Goal: Task Accomplishment & Management: Complete application form

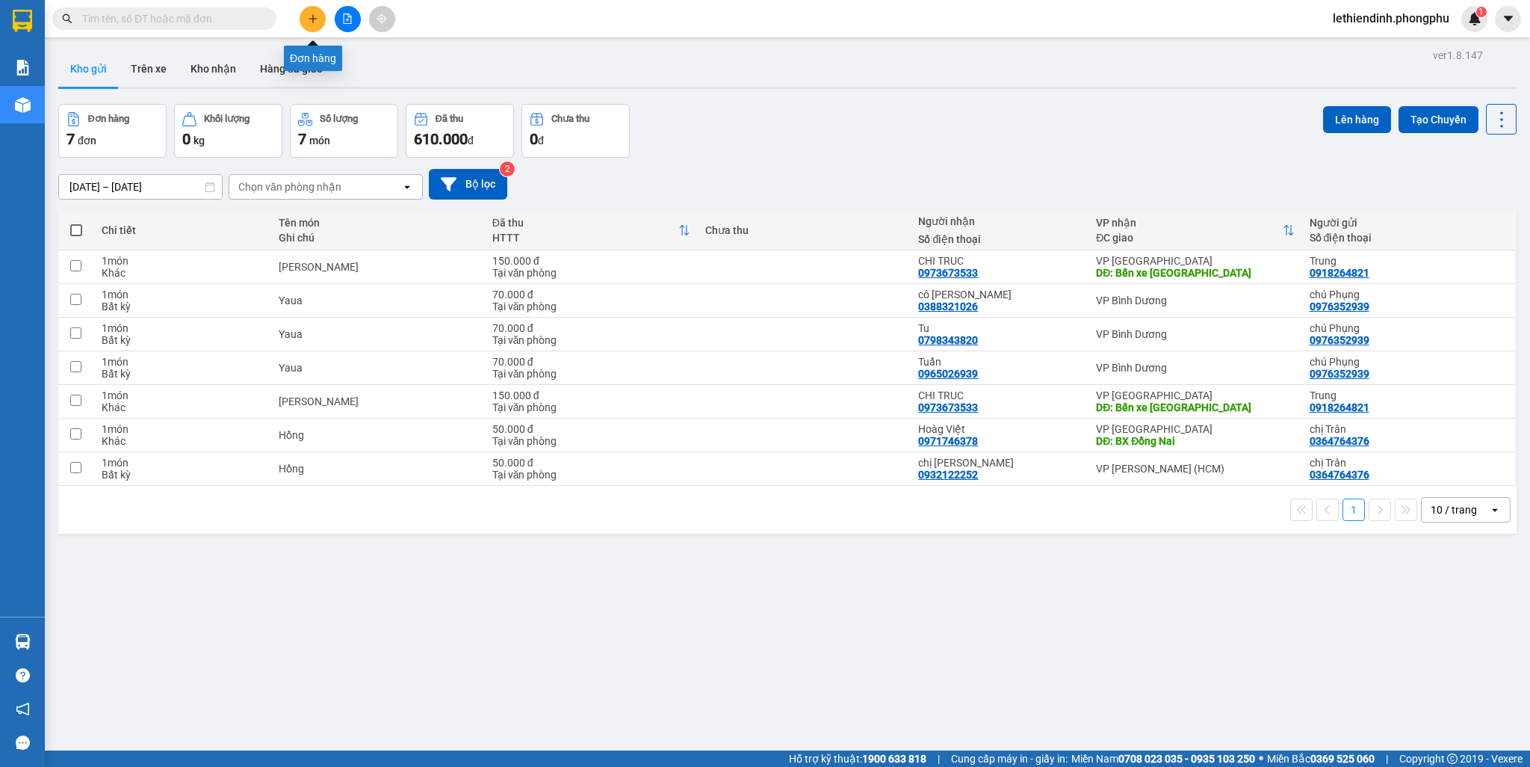
click at [309, 15] on icon "plus" at bounding box center [313, 18] width 10 height 10
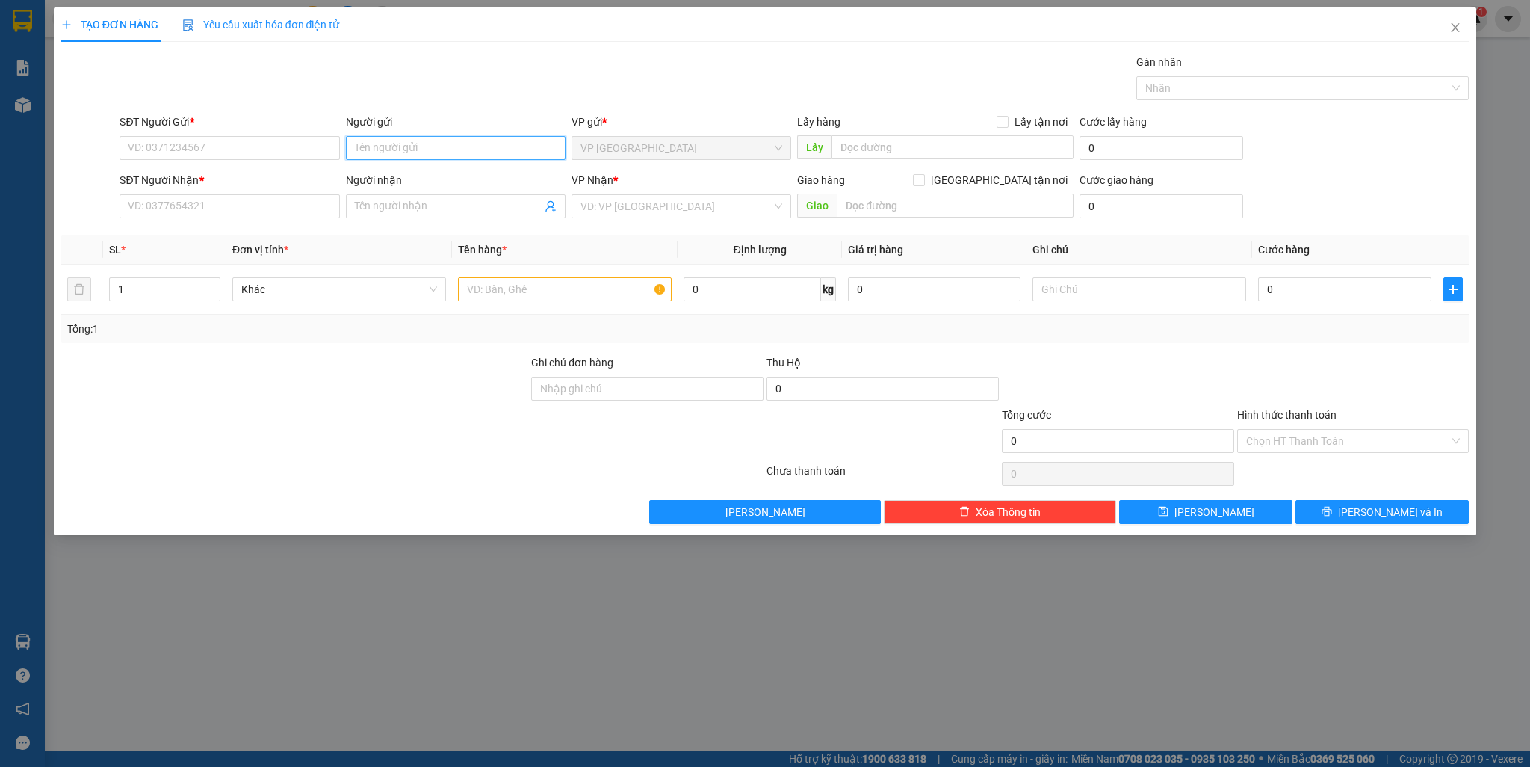
click at [424, 155] on input "Người gửi" at bounding box center [456, 148] width 220 height 24
type input "D"
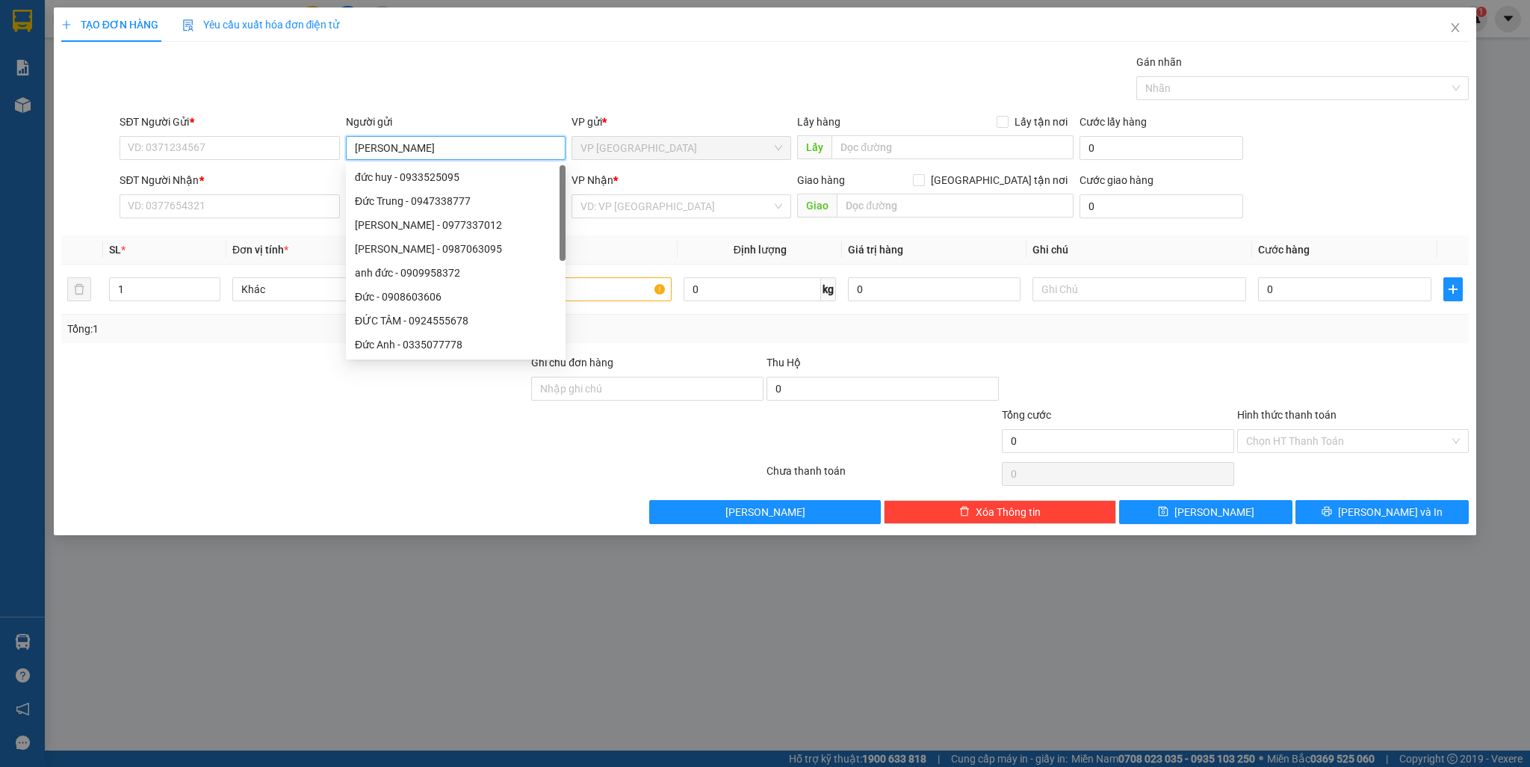
type input "[PERSON_NAME]"
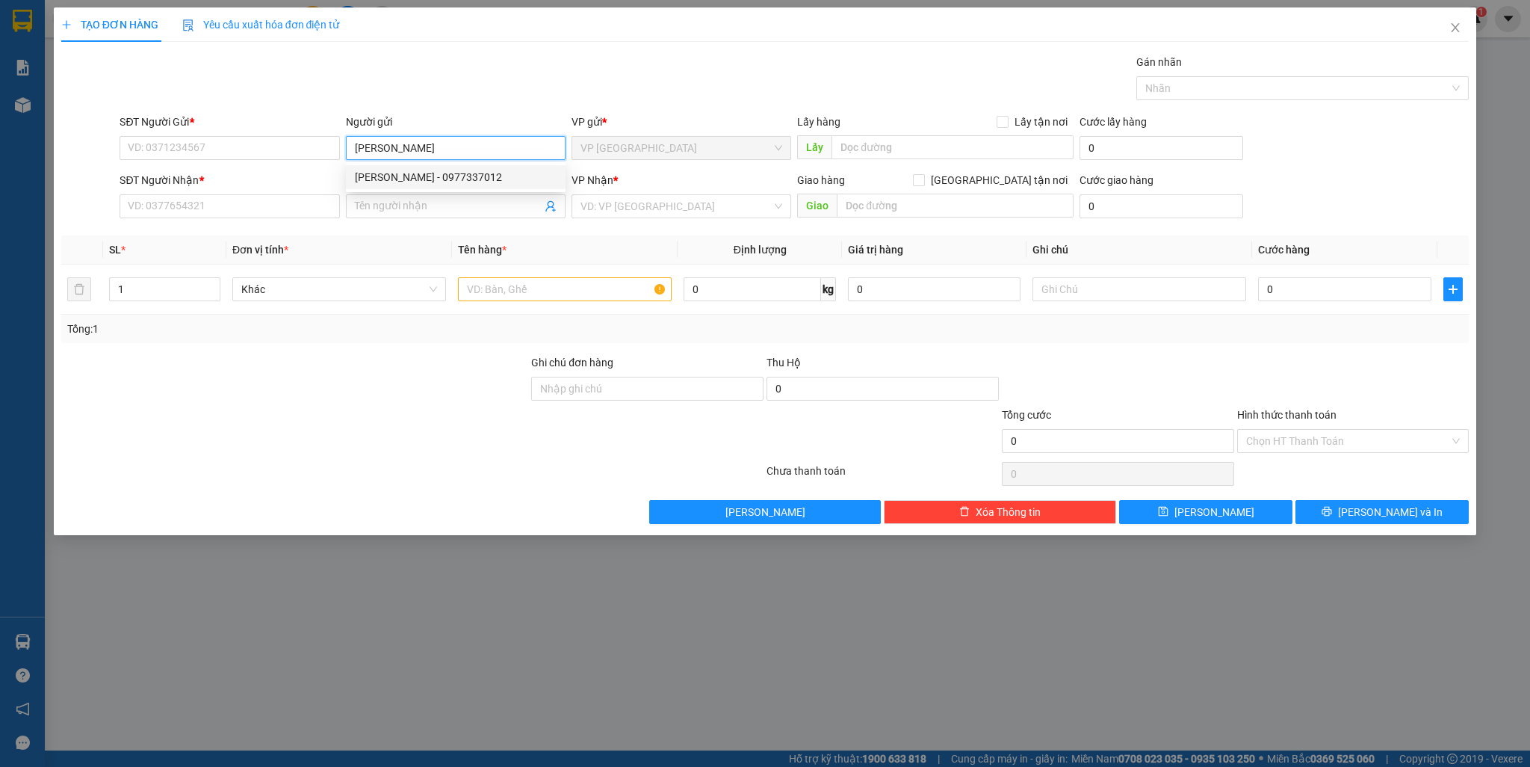
click at [451, 179] on div "[PERSON_NAME] - 0977337012" at bounding box center [456, 177] width 202 height 16
type input "0977337012"
type input "[PERSON_NAME]"
click at [409, 204] on input "Người nhận" at bounding box center [448, 206] width 187 height 16
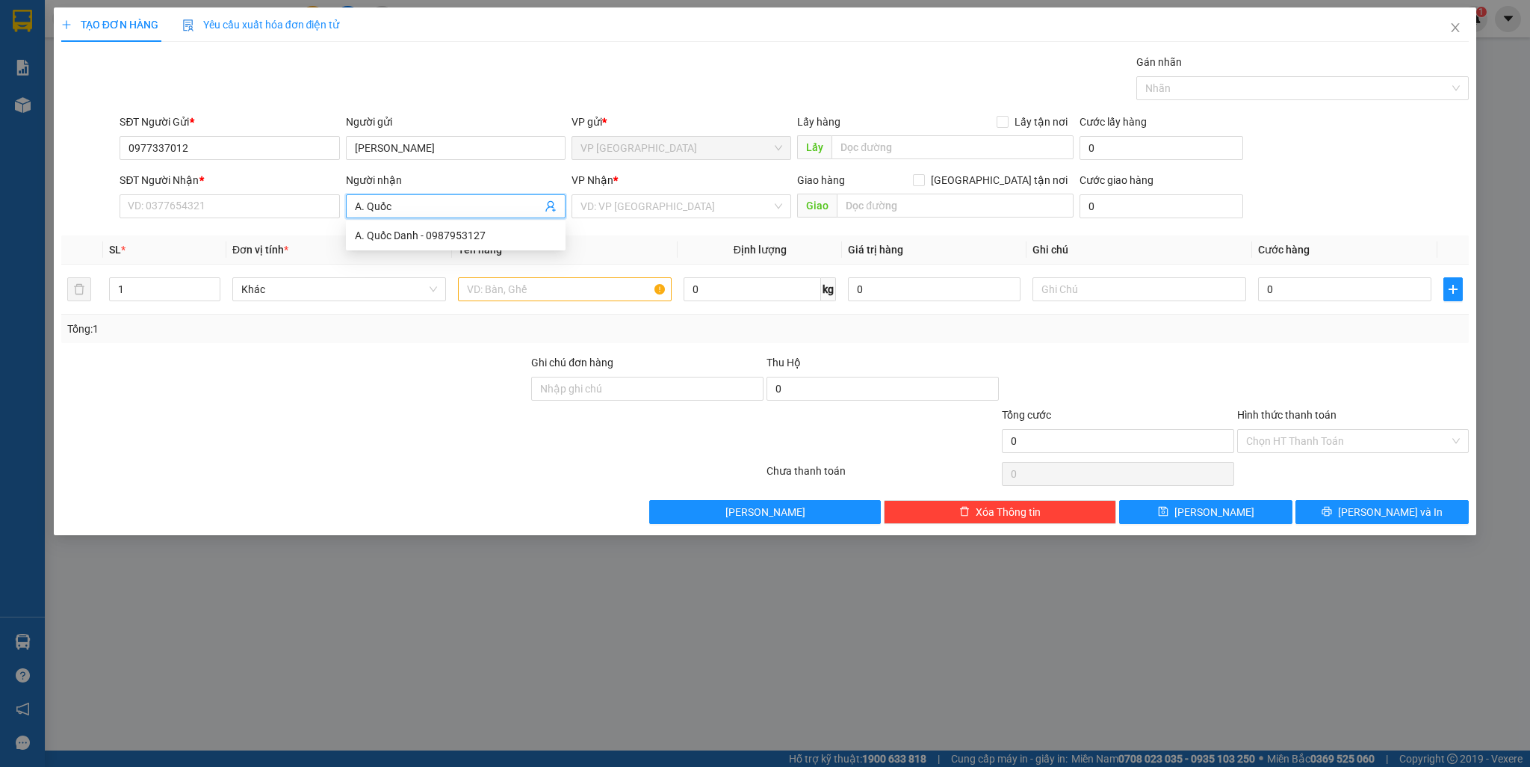
type input "A. Quốc D"
click at [451, 239] on div "A. Quốc Danh - 0987953127" at bounding box center [456, 235] width 202 height 16
type input "0987953127"
click at [643, 217] on div "VD: VP [GEOGRAPHIC_DATA]" at bounding box center [682, 206] width 220 height 24
type input "A. Quốc Danh"
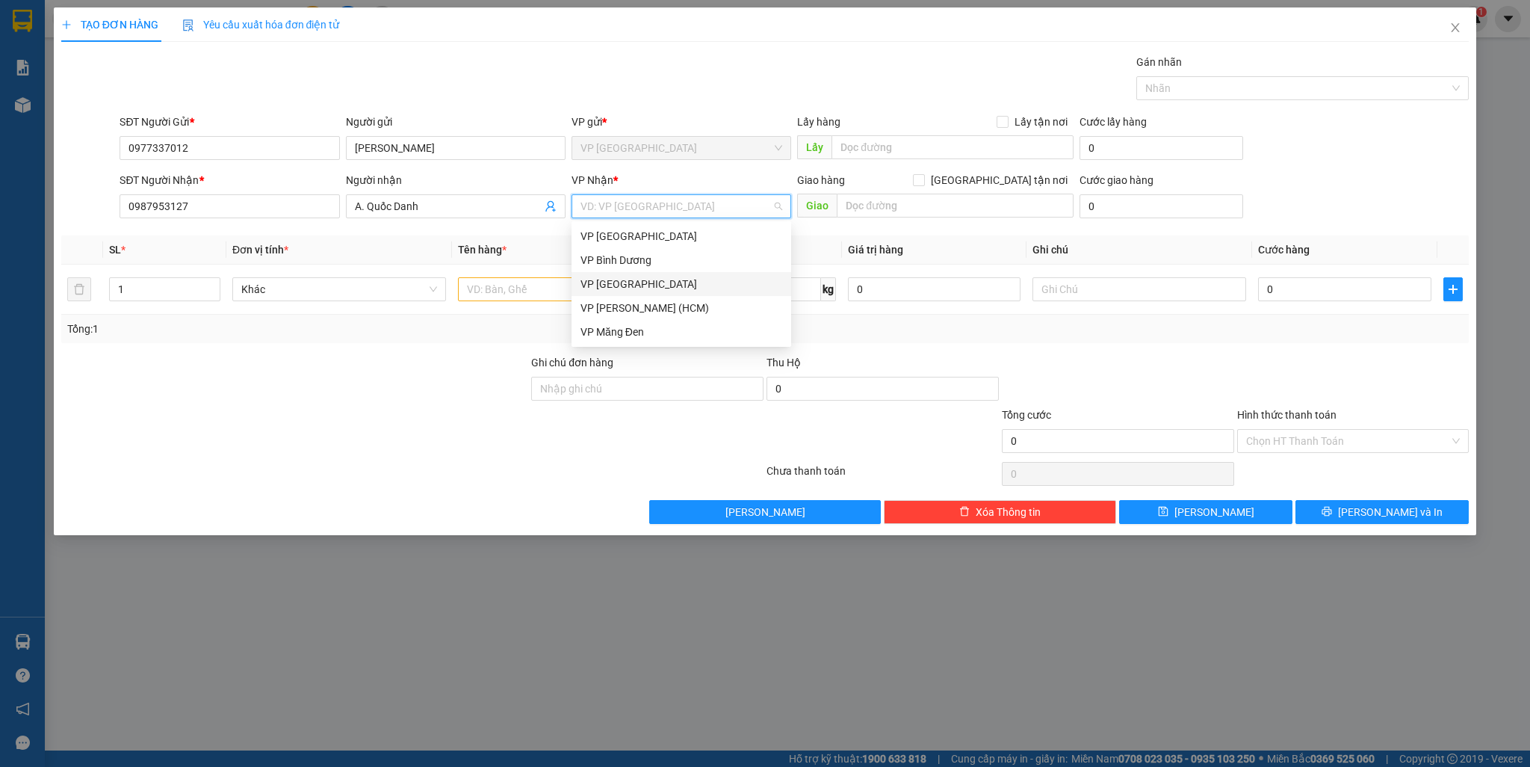
click at [607, 281] on div "VP [GEOGRAPHIC_DATA]" at bounding box center [682, 284] width 202 height 16
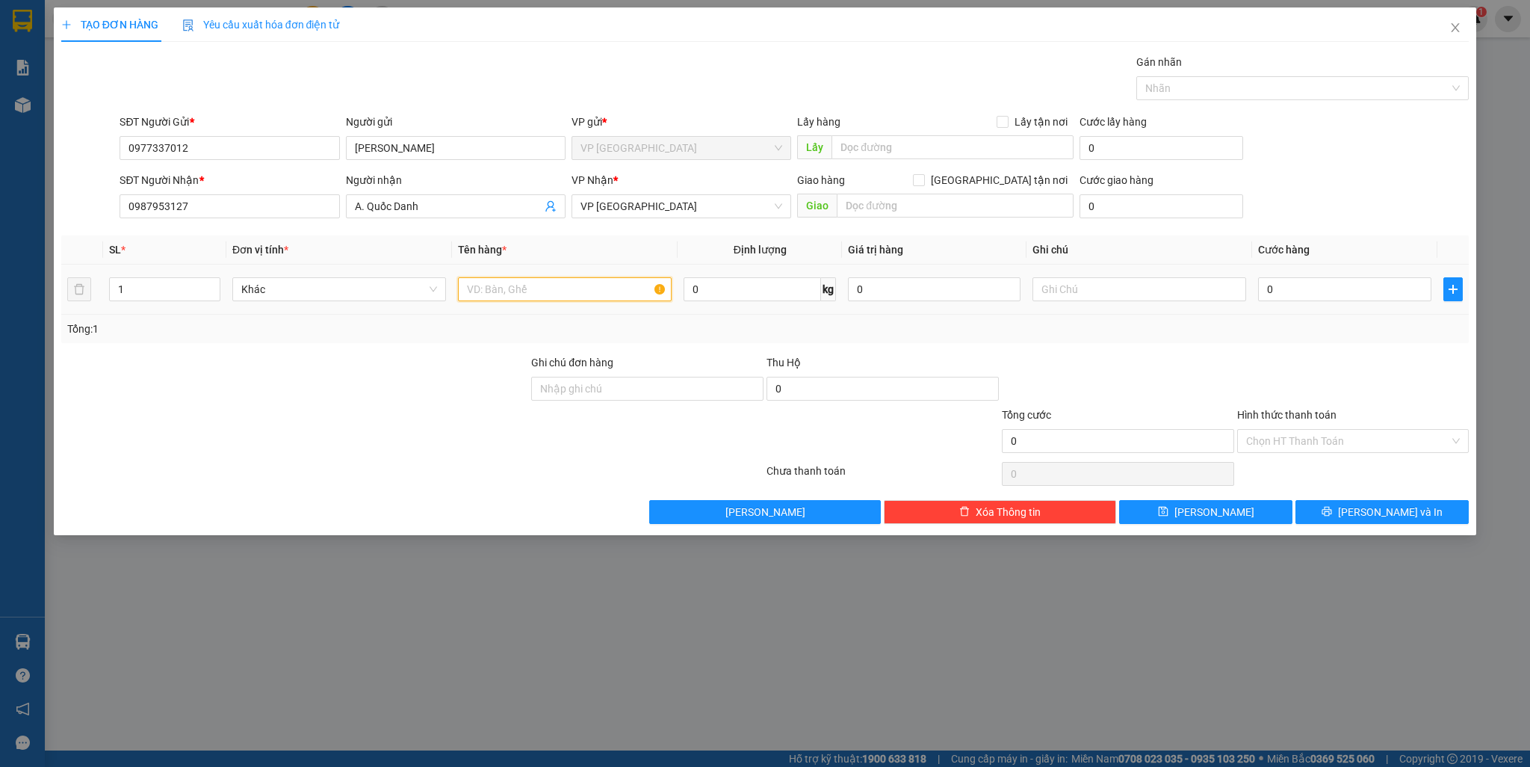
click at [552, 290] on input "text" at bounding box center [565, 289] width 214 height 24
type input "L"
type input "O"
type input "Ô"
type input "Ống Đồng"
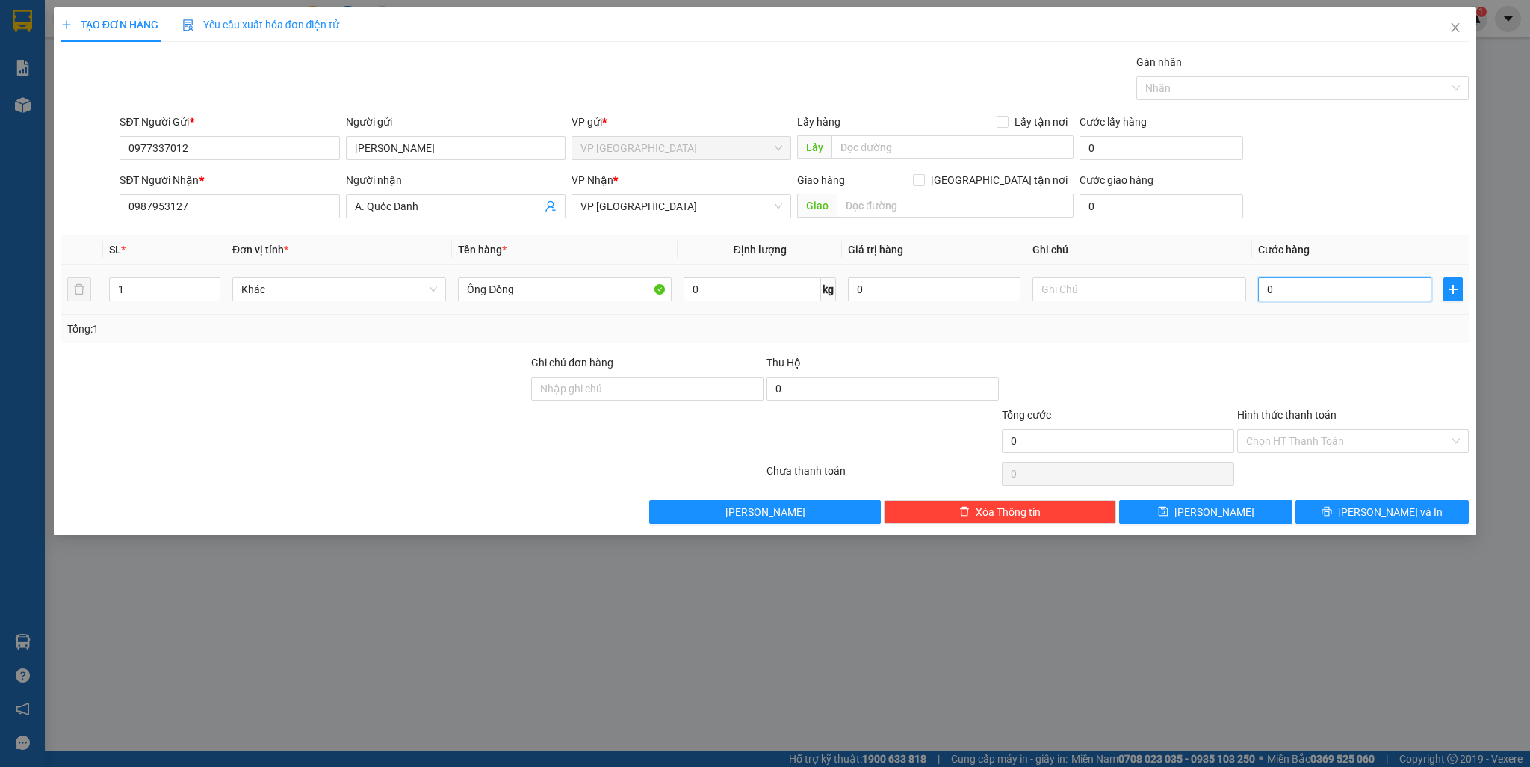
click at [1054, 300] on input "0" at bounding box center [1344, 289] width 173 height 24
type input "5"
type input "50"
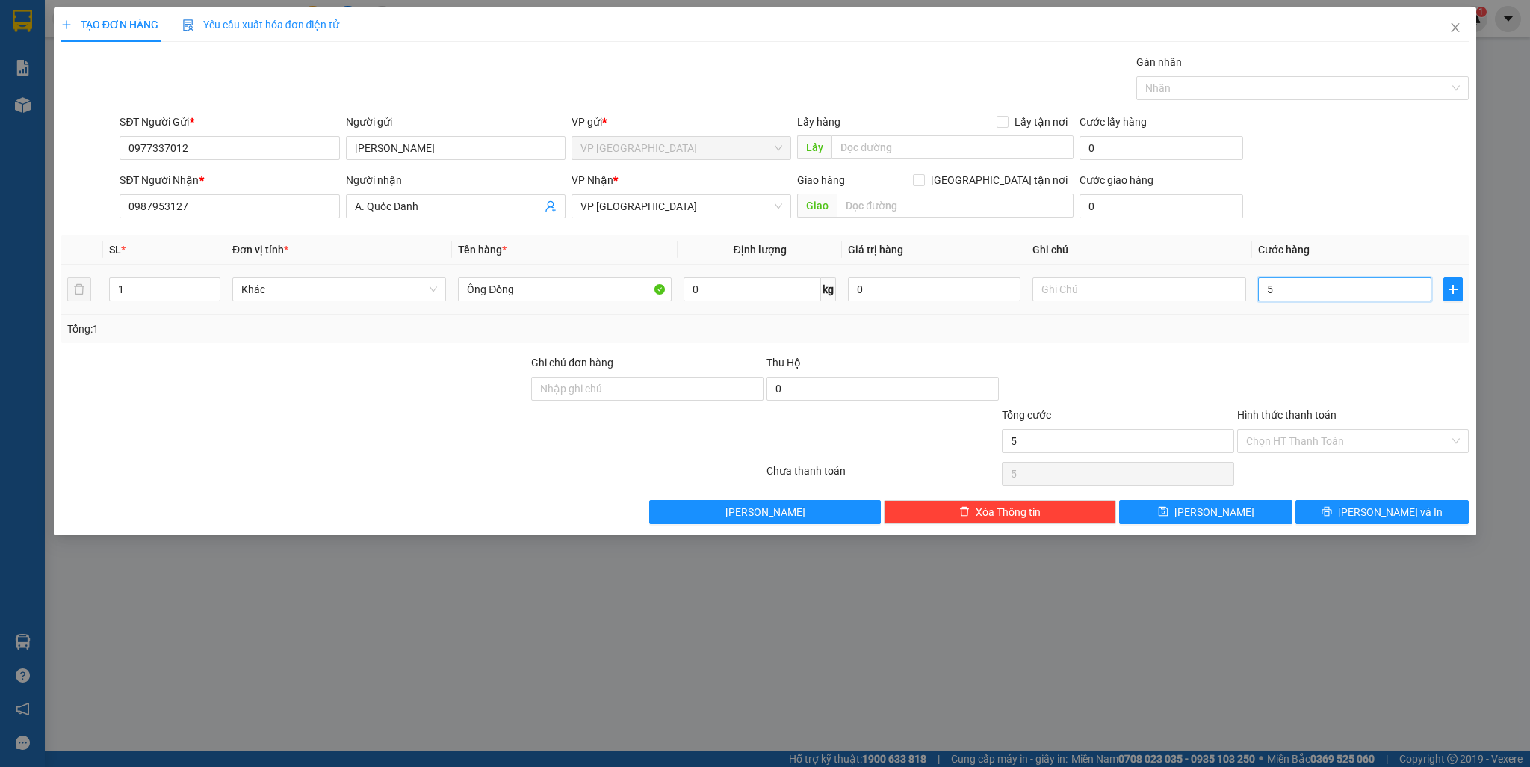
type input "50"
type input "500"
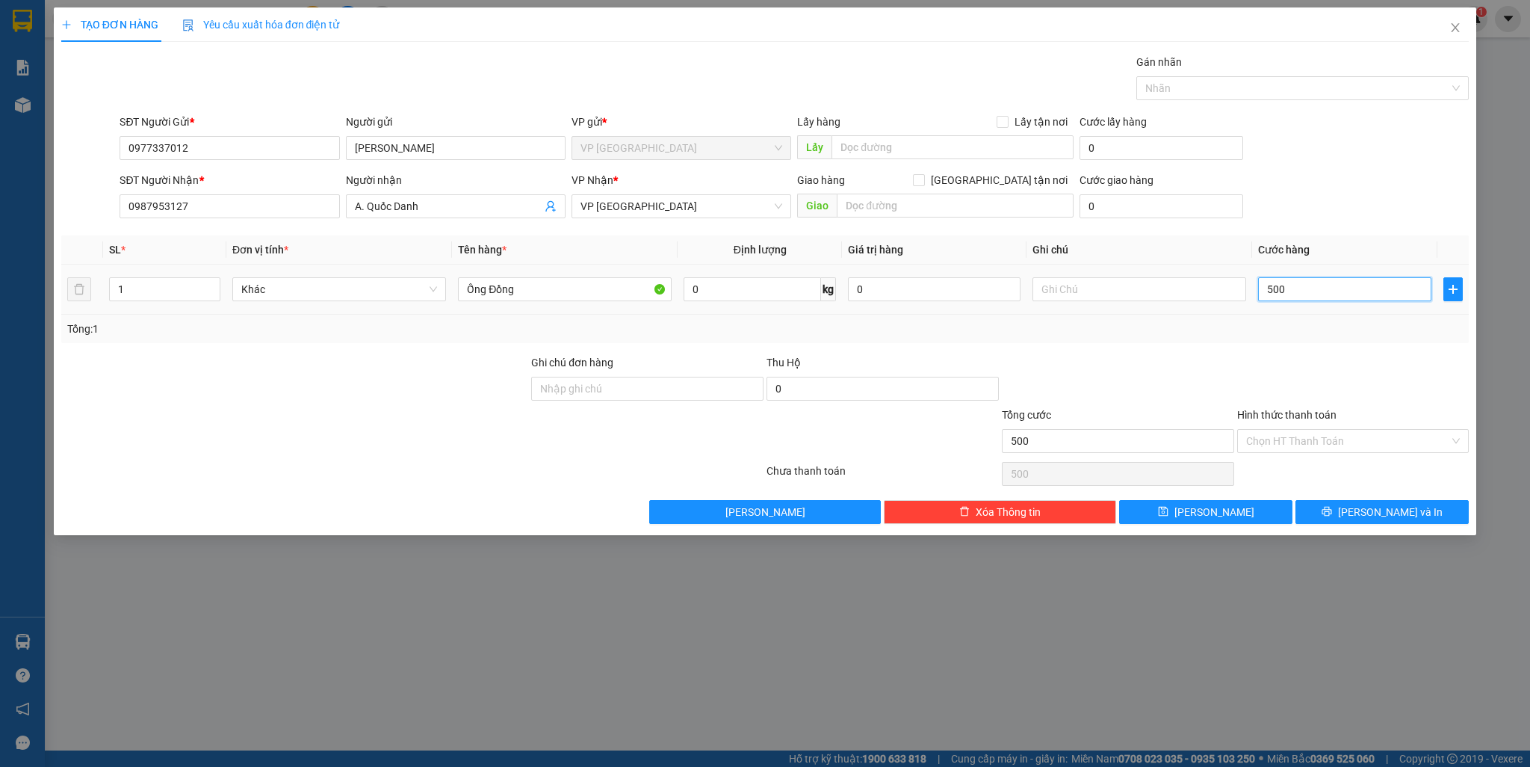
type input "5.000"
type input "50.000"
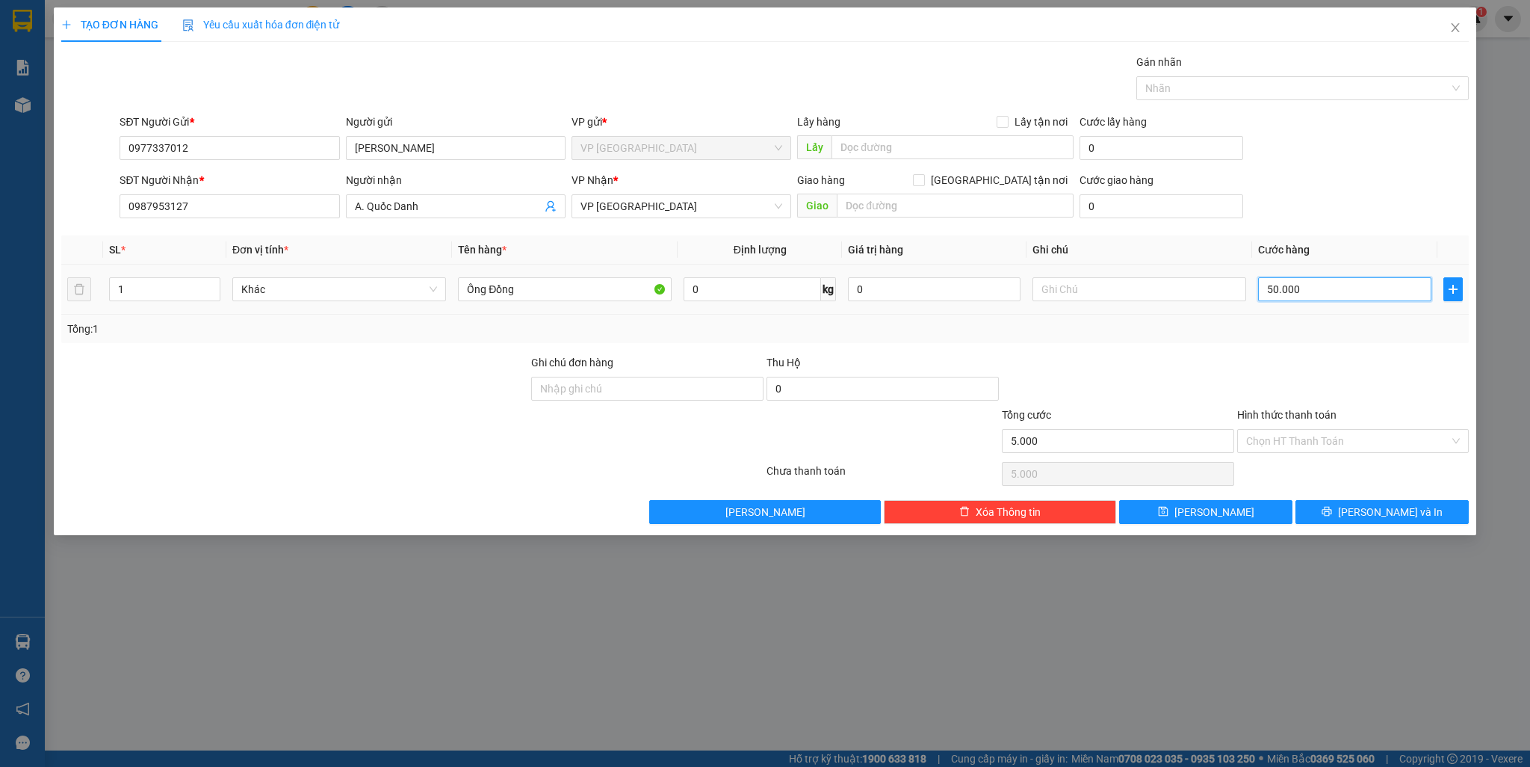
type input "50.000"
click at [1054, 515] on button "[PERSON_NAME]" at bounding box center [1205, 512] width 173 height 24
type input "0"
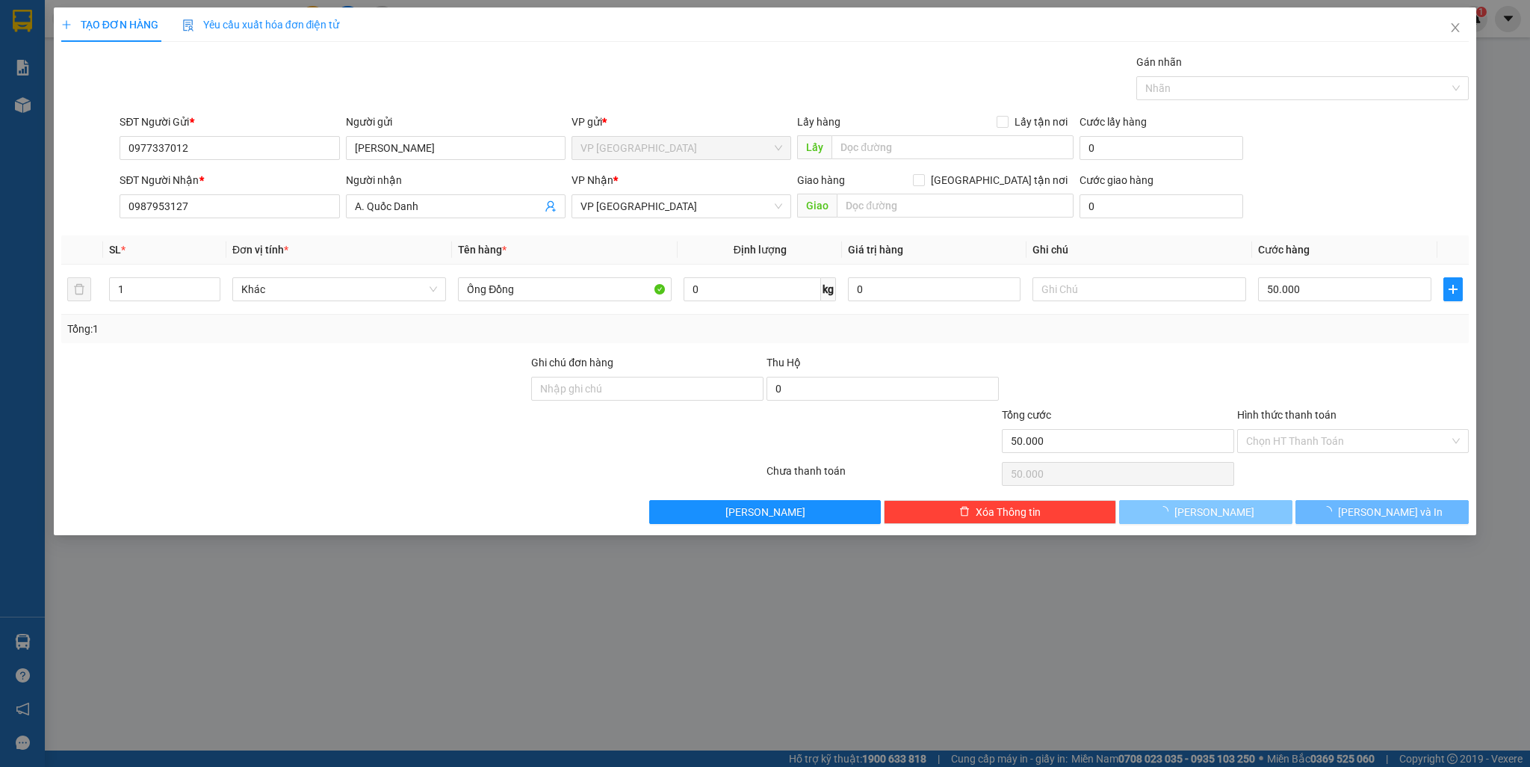
type input "0"
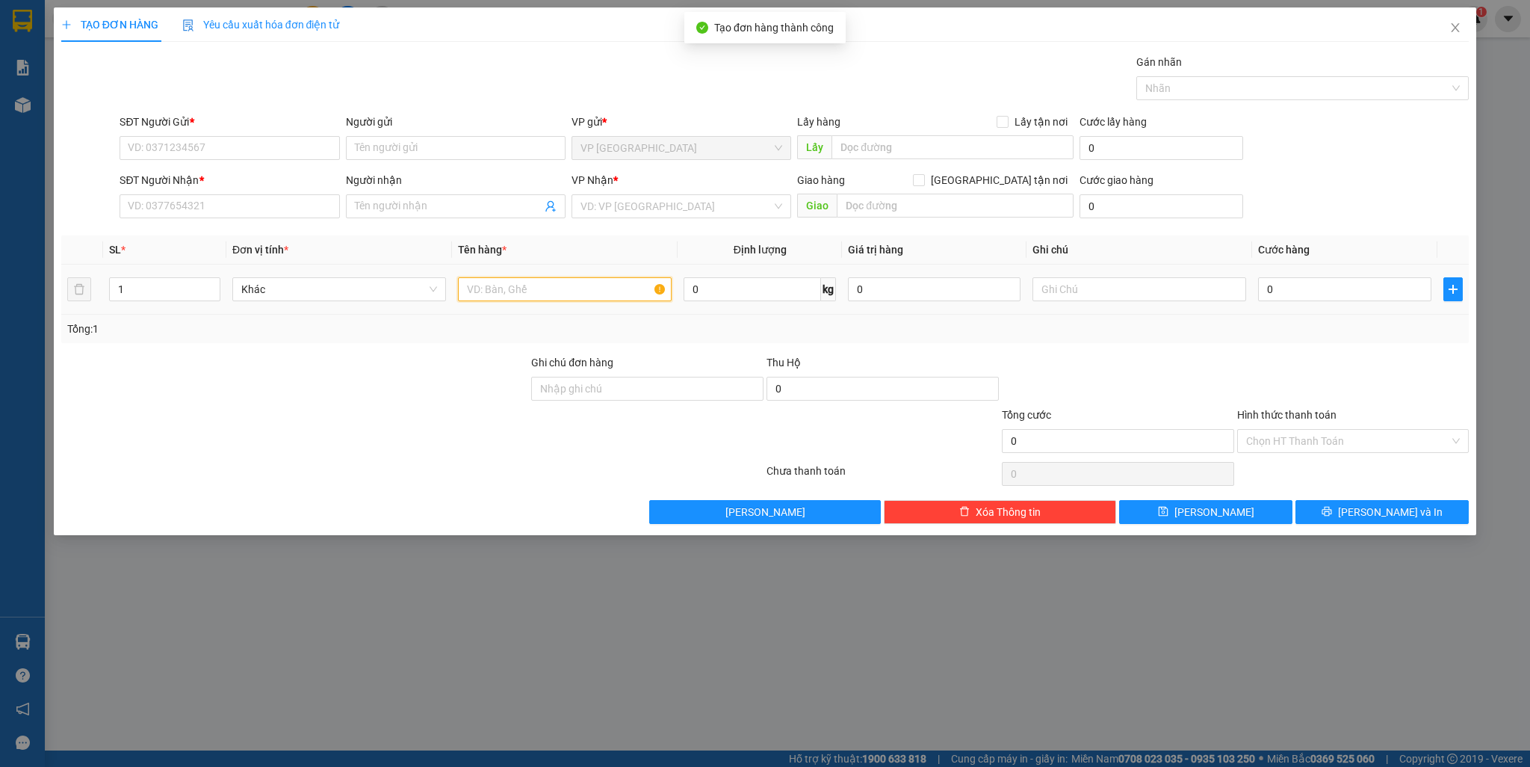
click at [555, 290] on input "text" at bounding box center [565, 289] width 214 height 24
click at [1054, 23] on icon "close" at bounding box center [1456, 28] width 12 height 12
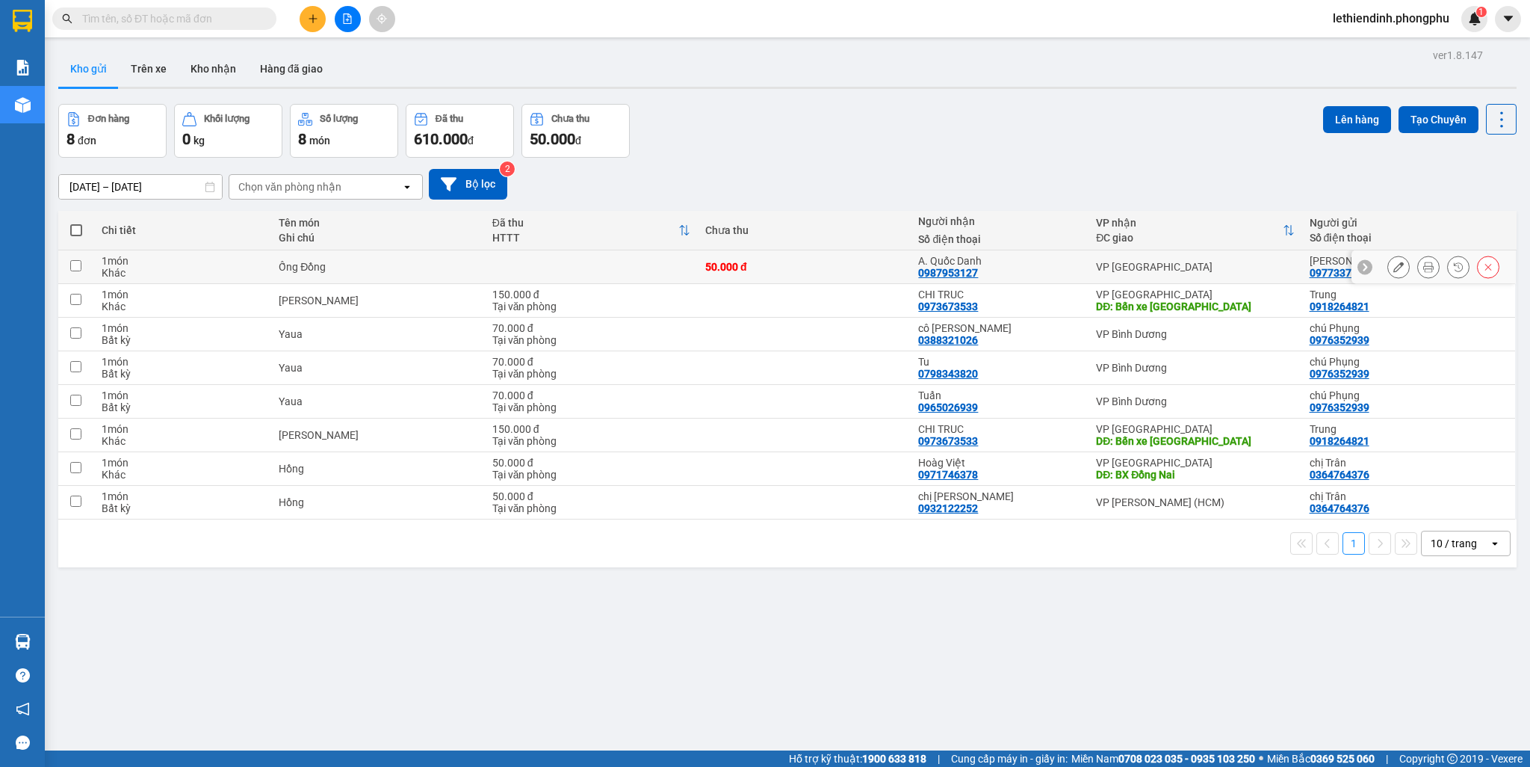
click at [1054, 265] on icon at bounding box center [1399, 267] width 10 height 10
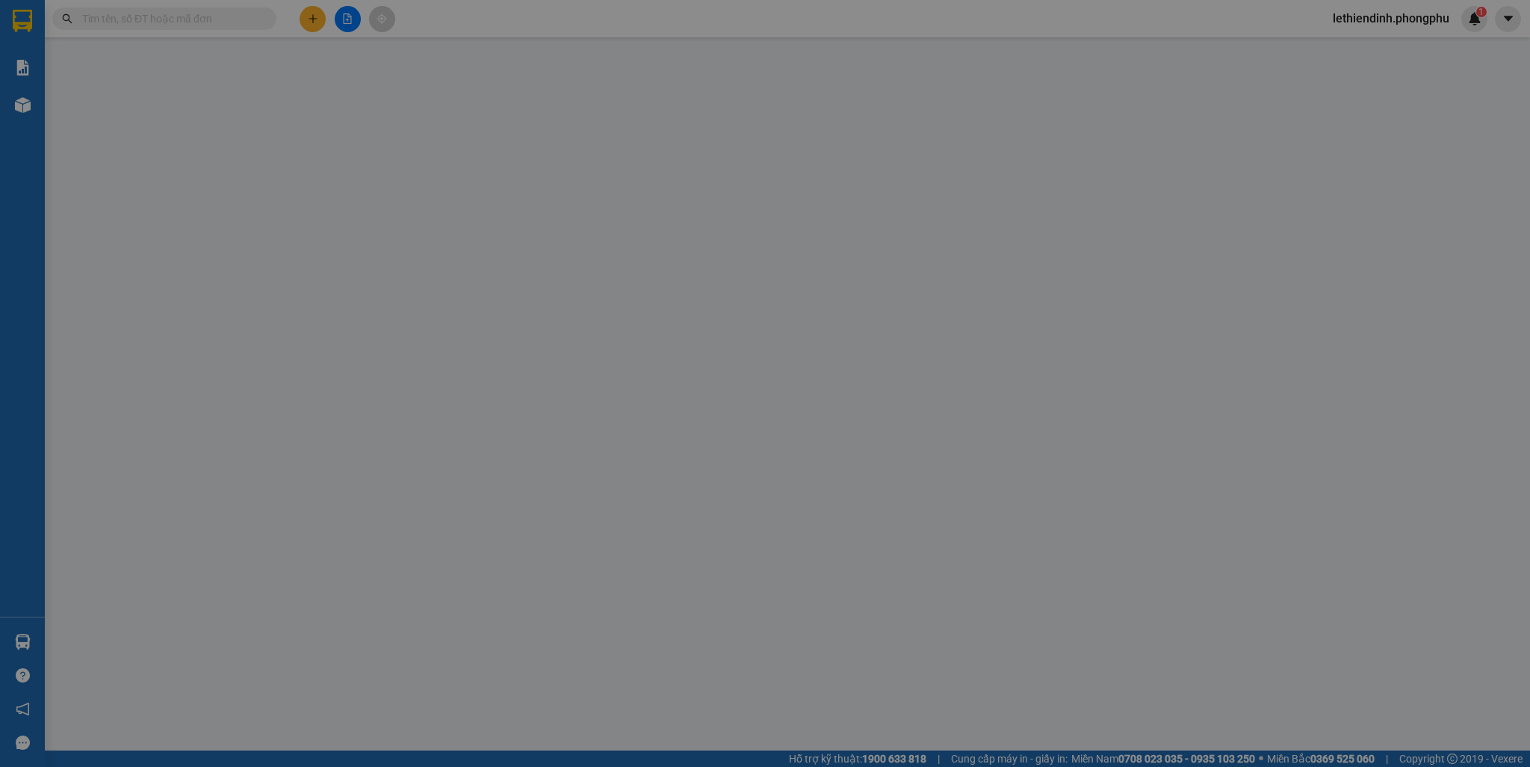
type input "0977337012"
type input "0987953127"
type input "50.000"
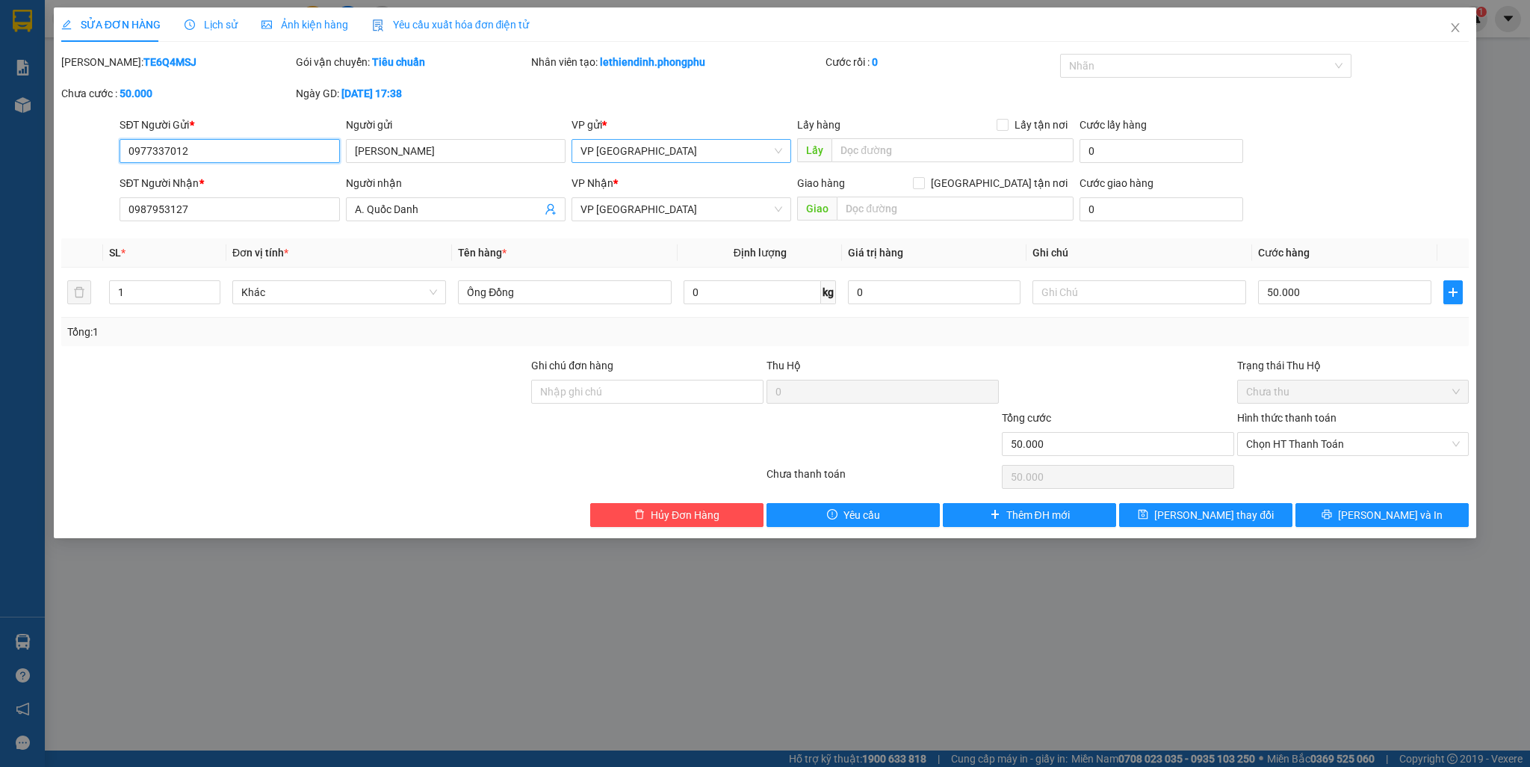
click at [687, 141] on span "VP [GEOGRAPHIC_DATA]" at bounding box center [682, 151] width 202 height 22
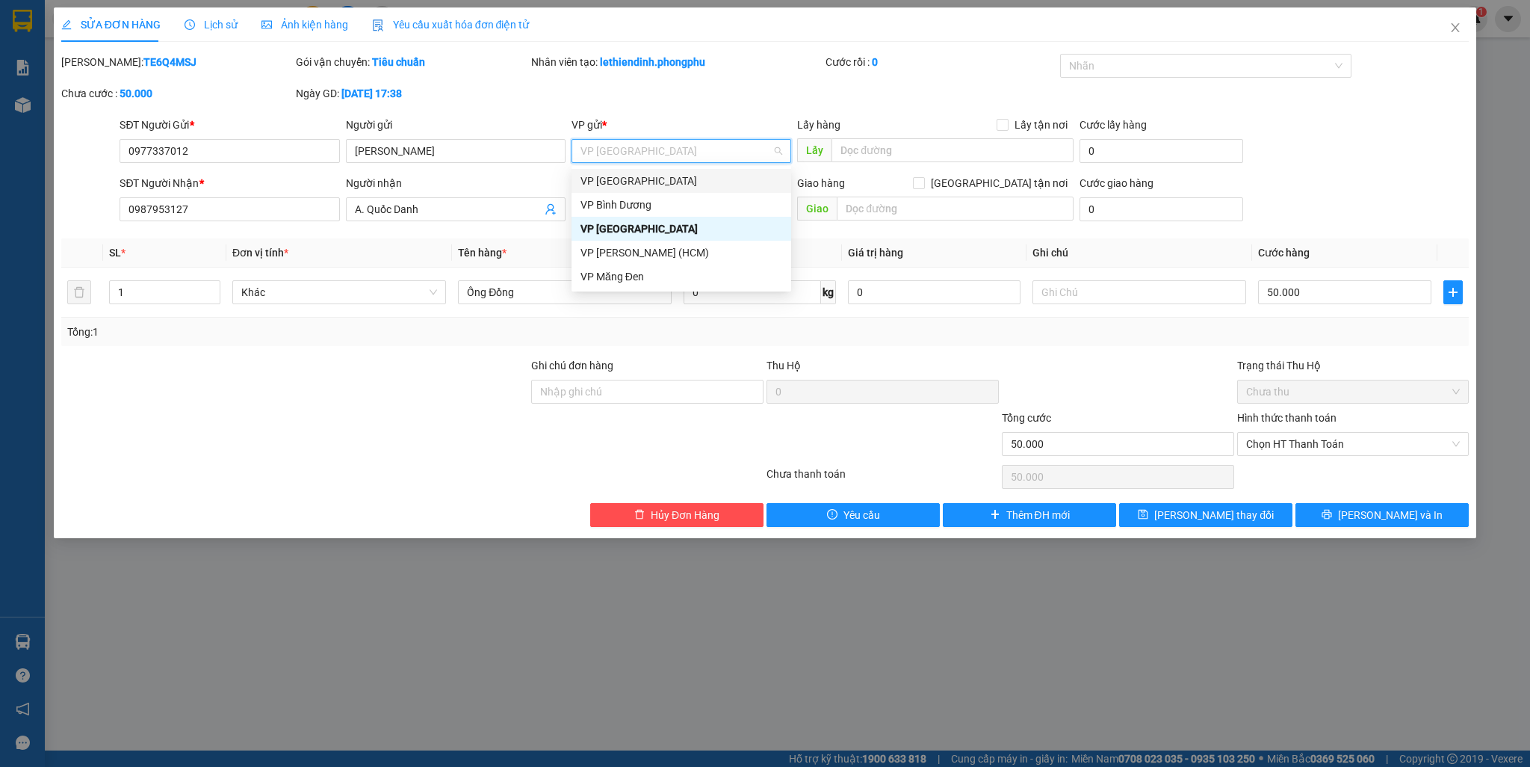
click at [659, 177] on div "VP [GEOGRAPHIC_DATA]" at bounding box center [682, 181] width 202 height 16
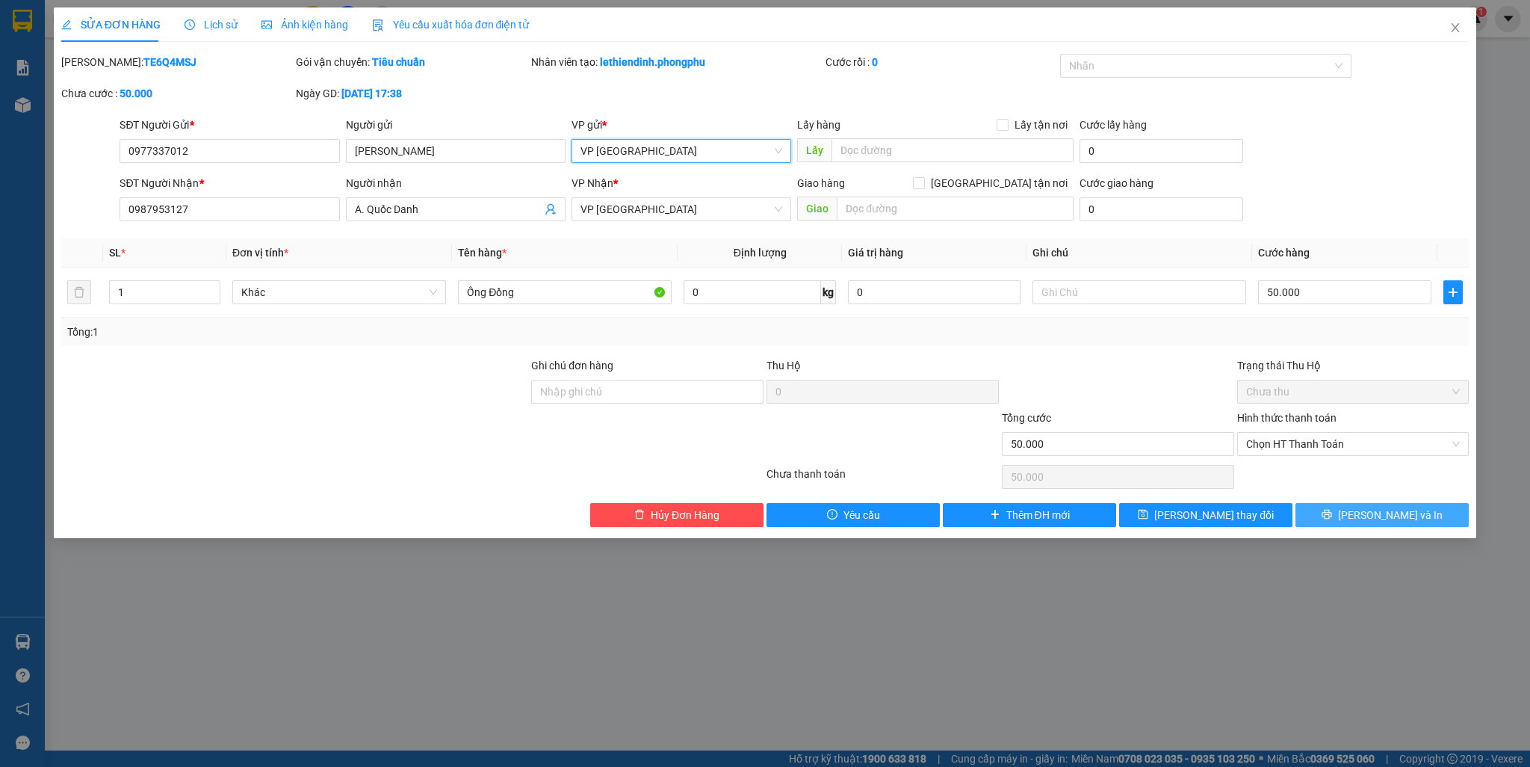
click at [1054, 515] on button "[PERSON_NAME] và In" at bounding box center [1382, 515] width 173 height 24
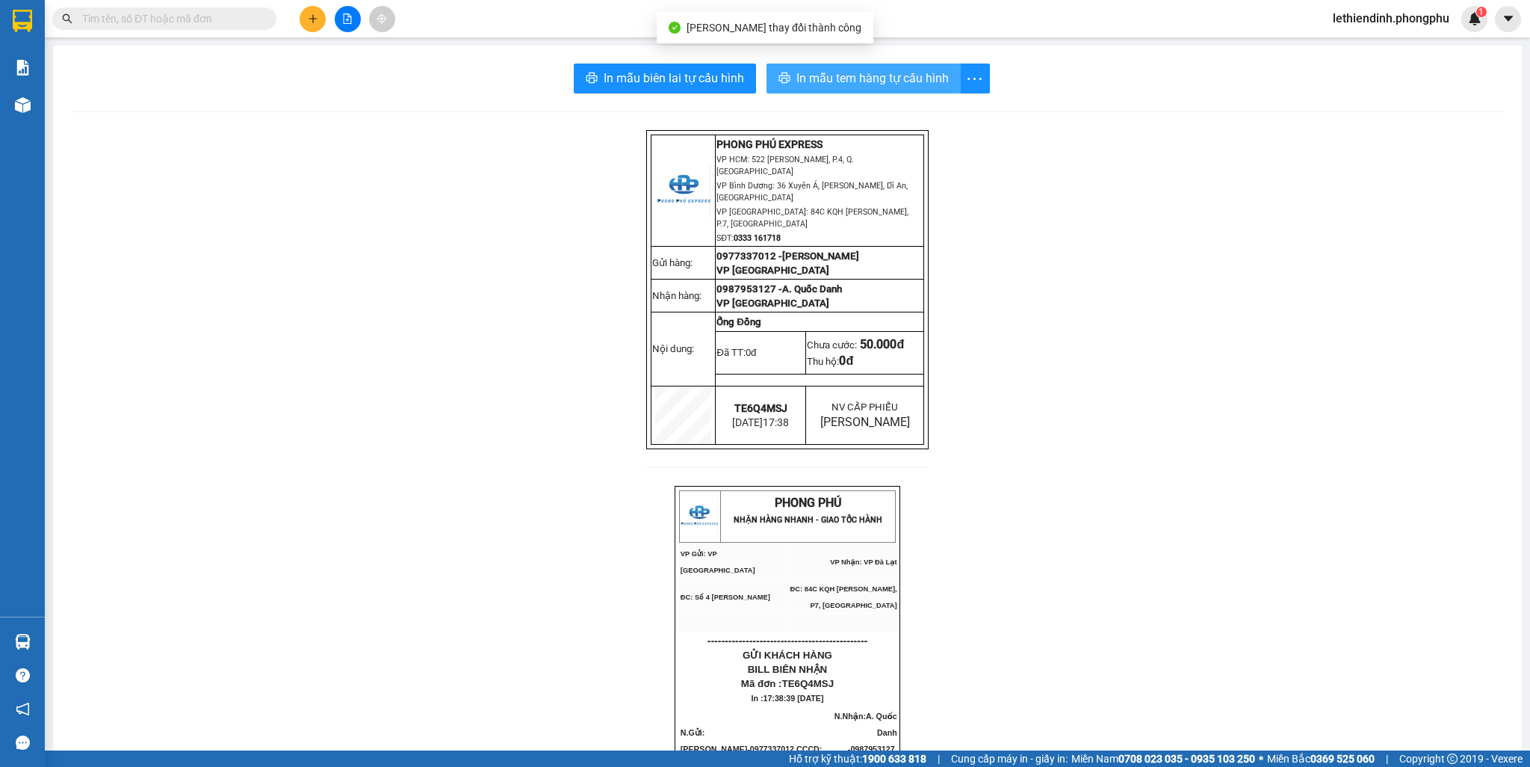
click at [864, 72] on span "In mẫu tem hàng tự cấu hình" at bounding box center [873, 78] width 152 height 19
click at [864, 79] on span "In mẫu tem hàng tự cấu hình" at bounding box center [873, 78] width 152 height 19
